Goal: Check status: Check status

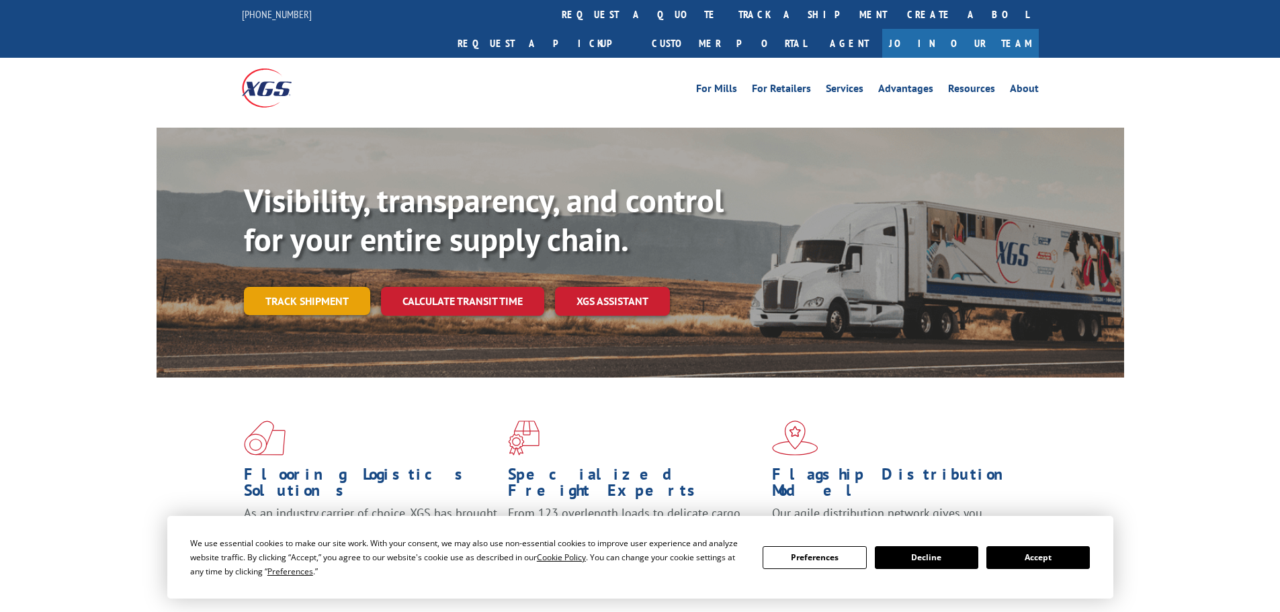
click at [322, 287] on link "Track shipment" at bounding box center [307, 301] width 126 height 28
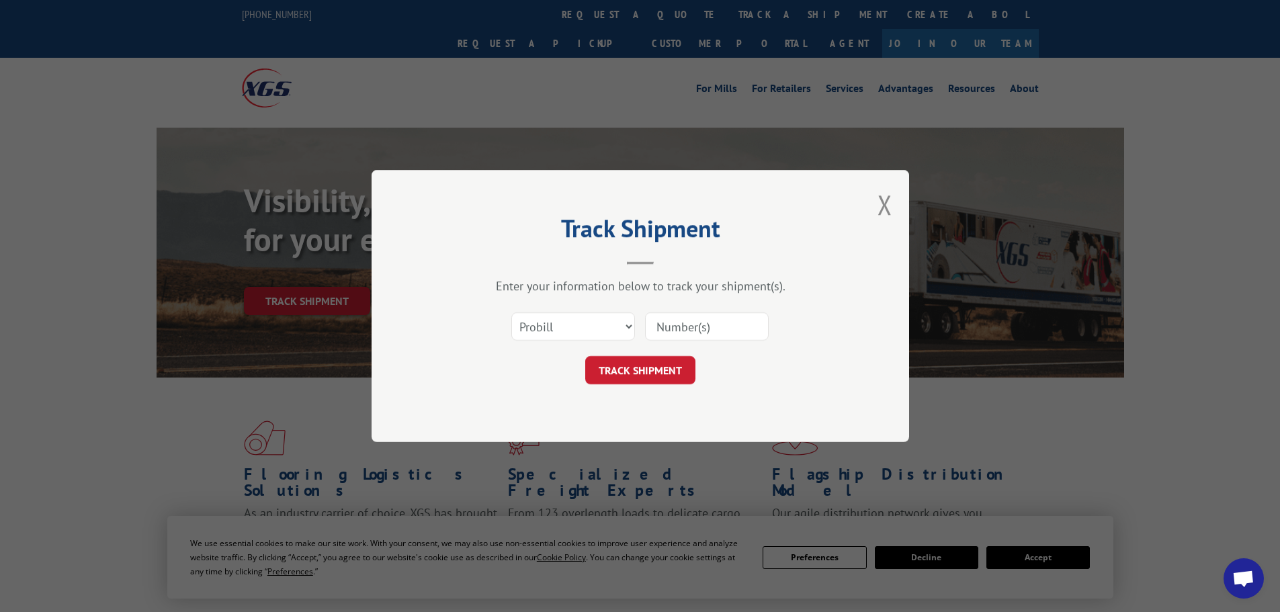
click at [697, 328] on input at bounding box center [707, 326] width 124 height 28
paste input "17523106"
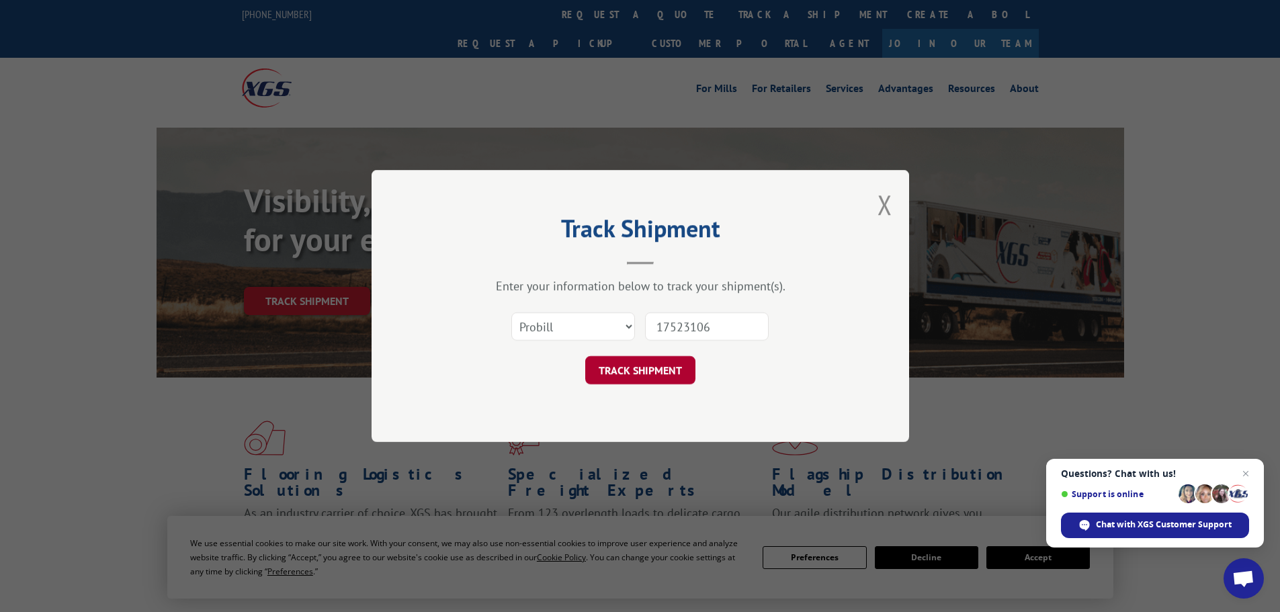
type input "17523106"
click at [649, 371] on button "TRACK SHIPMENT" at bounding box center [640, 370] width 110 height 28
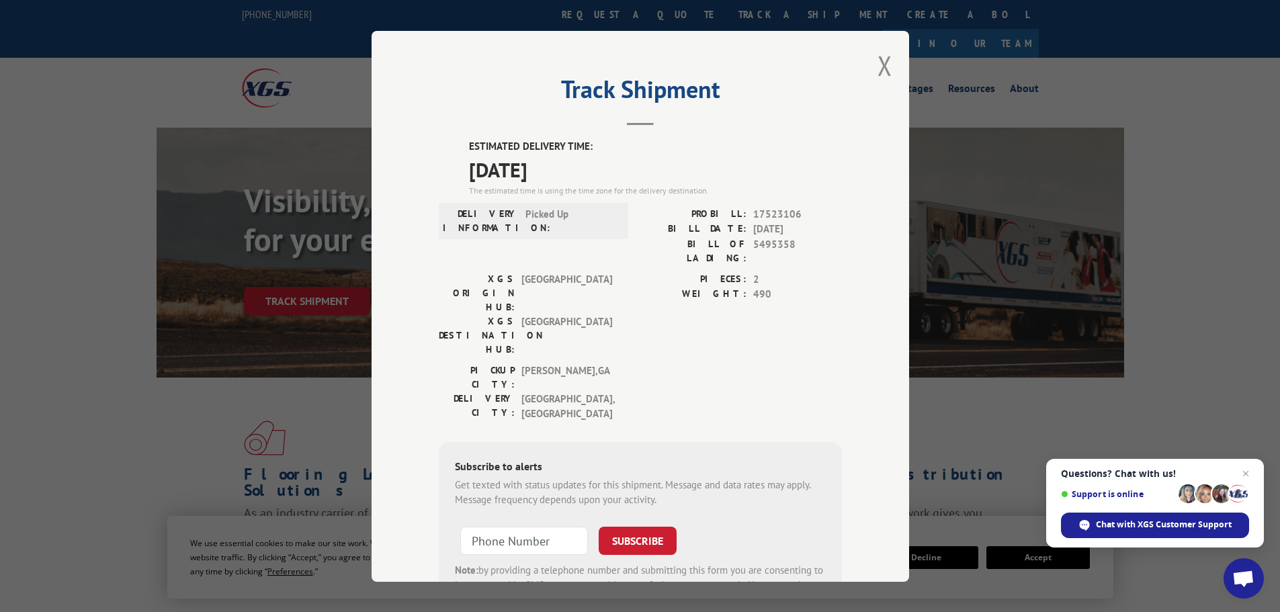
drag, startPoint x: 462, startPoint y: 142, endPoint x: 588, endPoint y: 171, distance: 130.2
click at [588, 171] on div "ESTIMATED DELIVERY TIME: [DATE] The estimated time is using the time zone for t…" at bounding box center [640, 381] width 403 height 485
copy div "ESTIMATED DELIVERY TIME: [DATE]"
